Goal: Task Accomplishment & Management: Complete application form

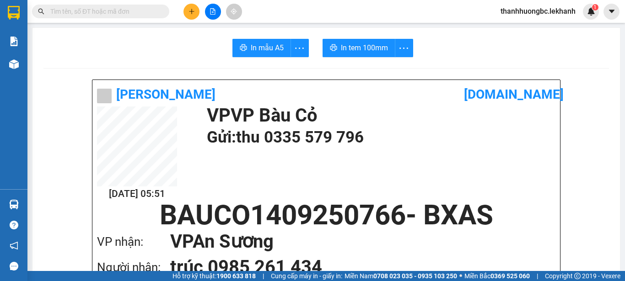
drag, startPoint x: 0, startPoint y: 0, endPoint x: 189, endPoint y: 7, distance: 189.1
click at [189, 7] on button at bounding box center [191, 12] width 16 height 16
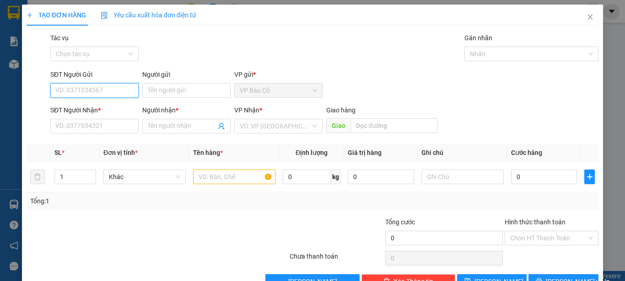
click at [124, 86] on input "SĐT Người Gửi" at bounding box center [94, 90] width 88 height 15
click at [66, 86] on input "SĐT Người Gửi" at bounding box center [94, 90] width 88 height 15
click at [91, 108] on div "0988066276 - thảo" at bounding box center [93, 109] width 76 height 10
type input "0988066276"
type input "thảo"
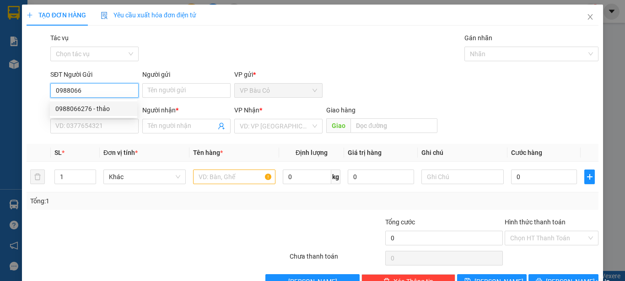
type input "0908377409"
type input "sơn"
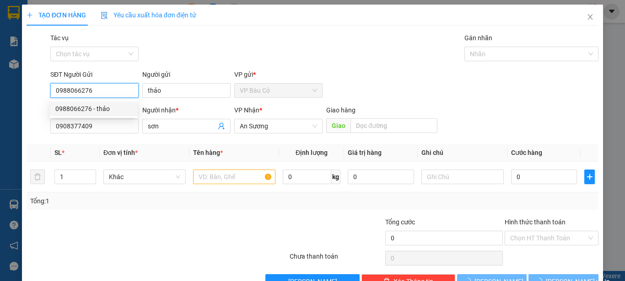
type input "30.000"
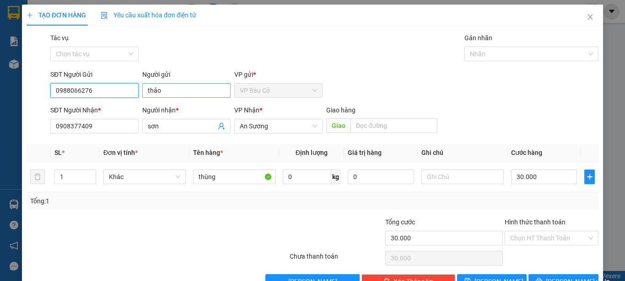
type input "0988066276"
click at [143, 91] on input "thảo" at bounding box center [186, 90] width 88 height 15
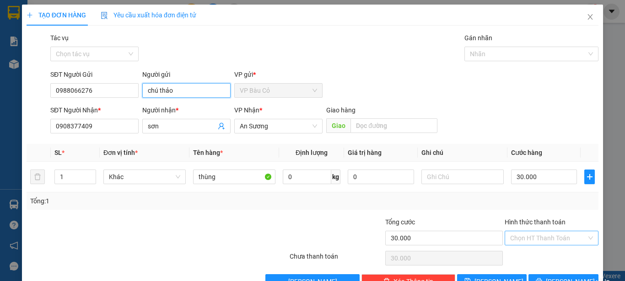
type input "chú thảo"
click at [533, 238] on input "Hình thức thanh toán" at bounding box center [548, 238] width 76 height 14
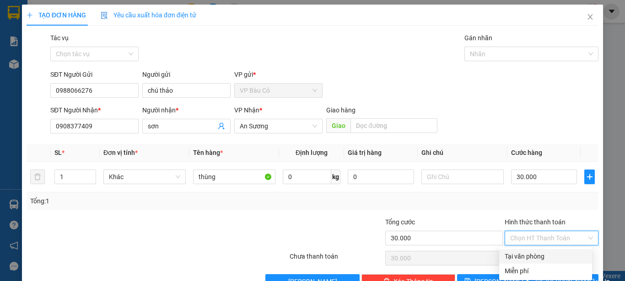
click at [537, 252] on div "Tại văn phòng" at bounding box center [546, 257] width 82 height 10
type input "0"
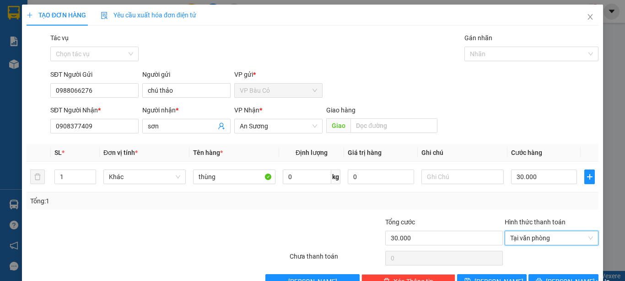
scroll to position [26, 0]
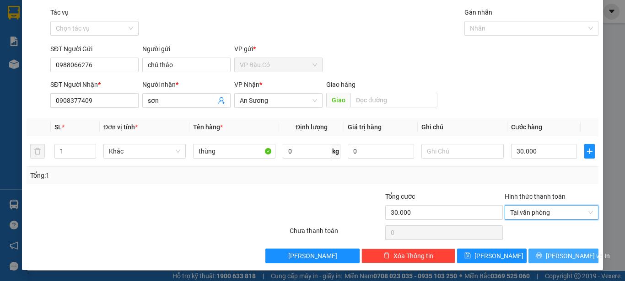
click at [567, 250] on button "[PERSON_NAME] và In" at bounding box center [563, 256] width 70 height 15
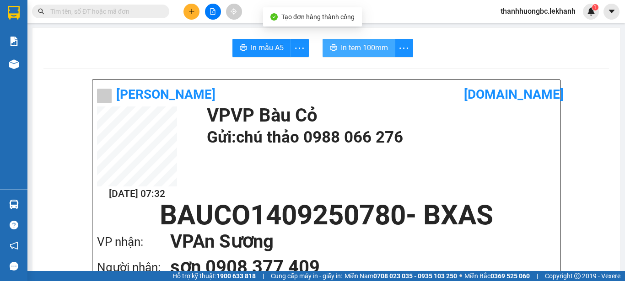
click at [375, 52] on span "In tem 100mm" at bounding box center [364, 47] width 47 height 11
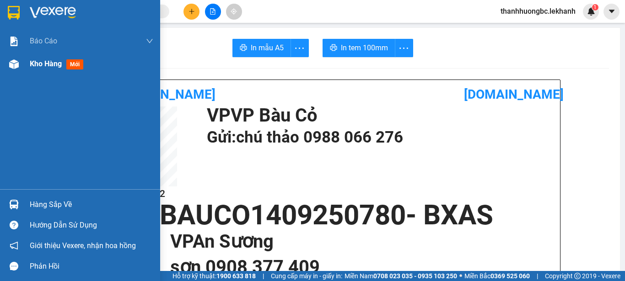
click at [8, 63] on div at bounding box center [14, 64] width 16 height 16
